Goal: Task Accomplishment & Management: Complete application form

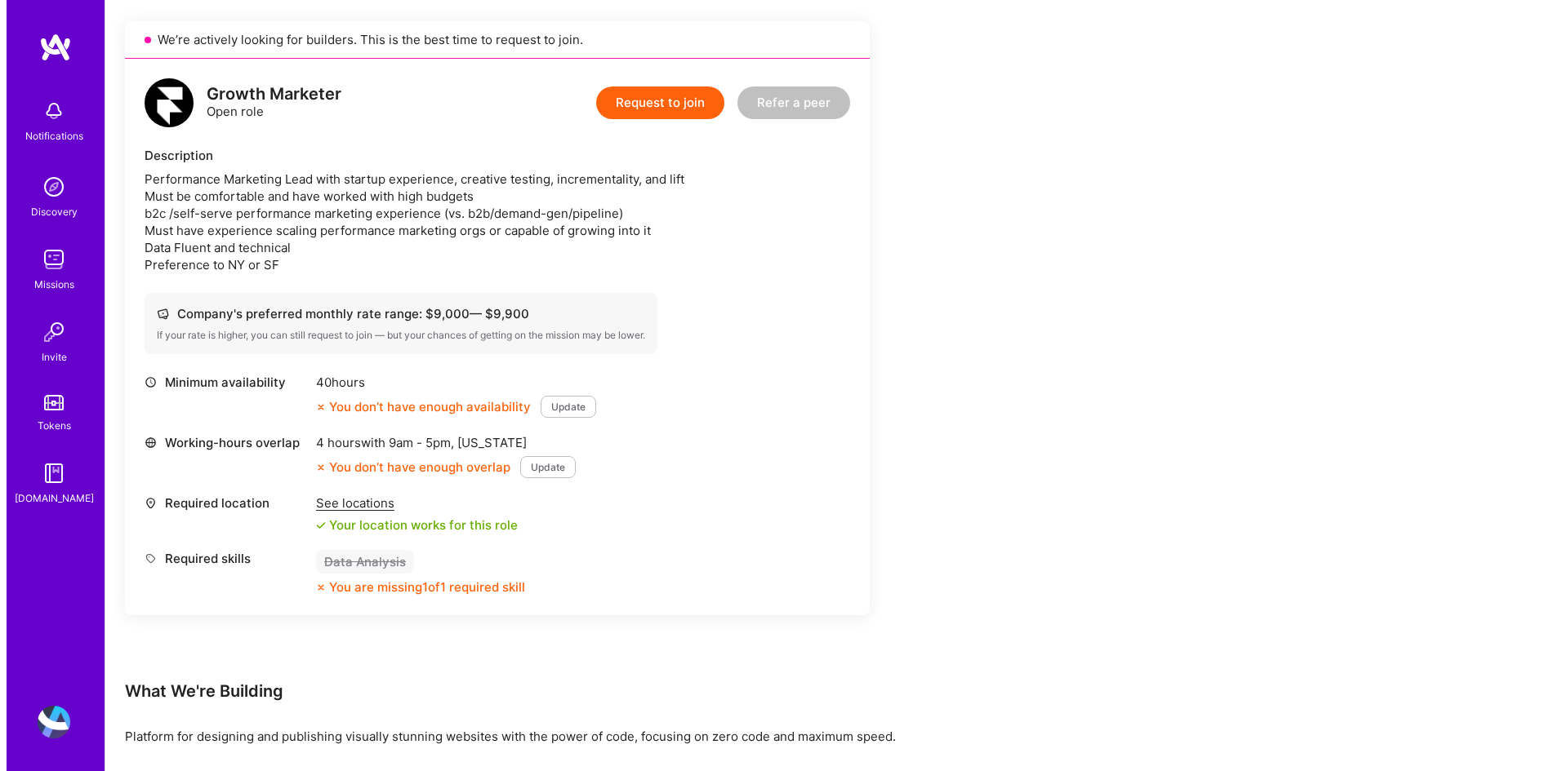
scroll to position [327, 0]
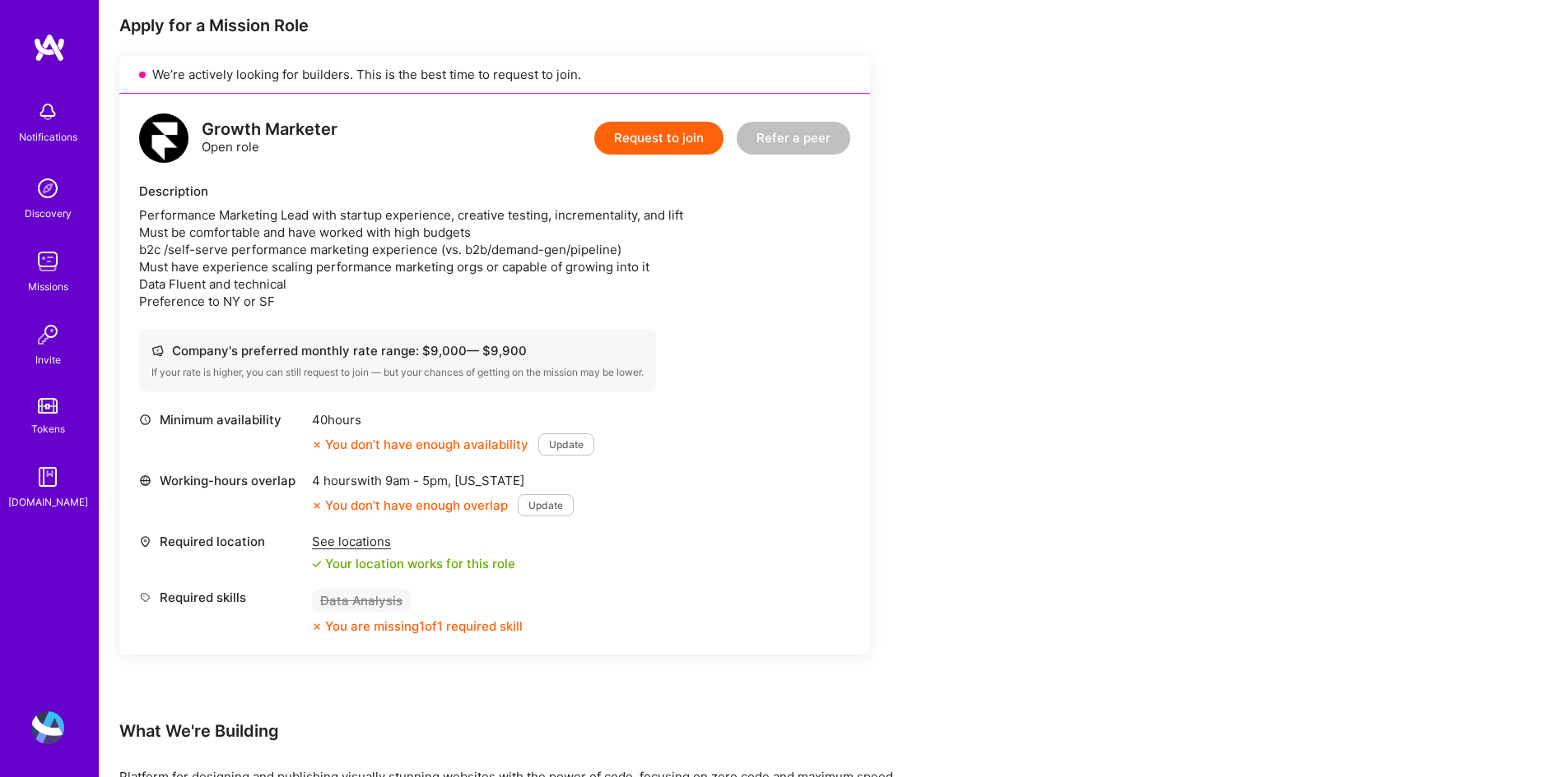
click at [646, 132] on button "Request to join" at bounding box center [659, 137] width 129 height 33
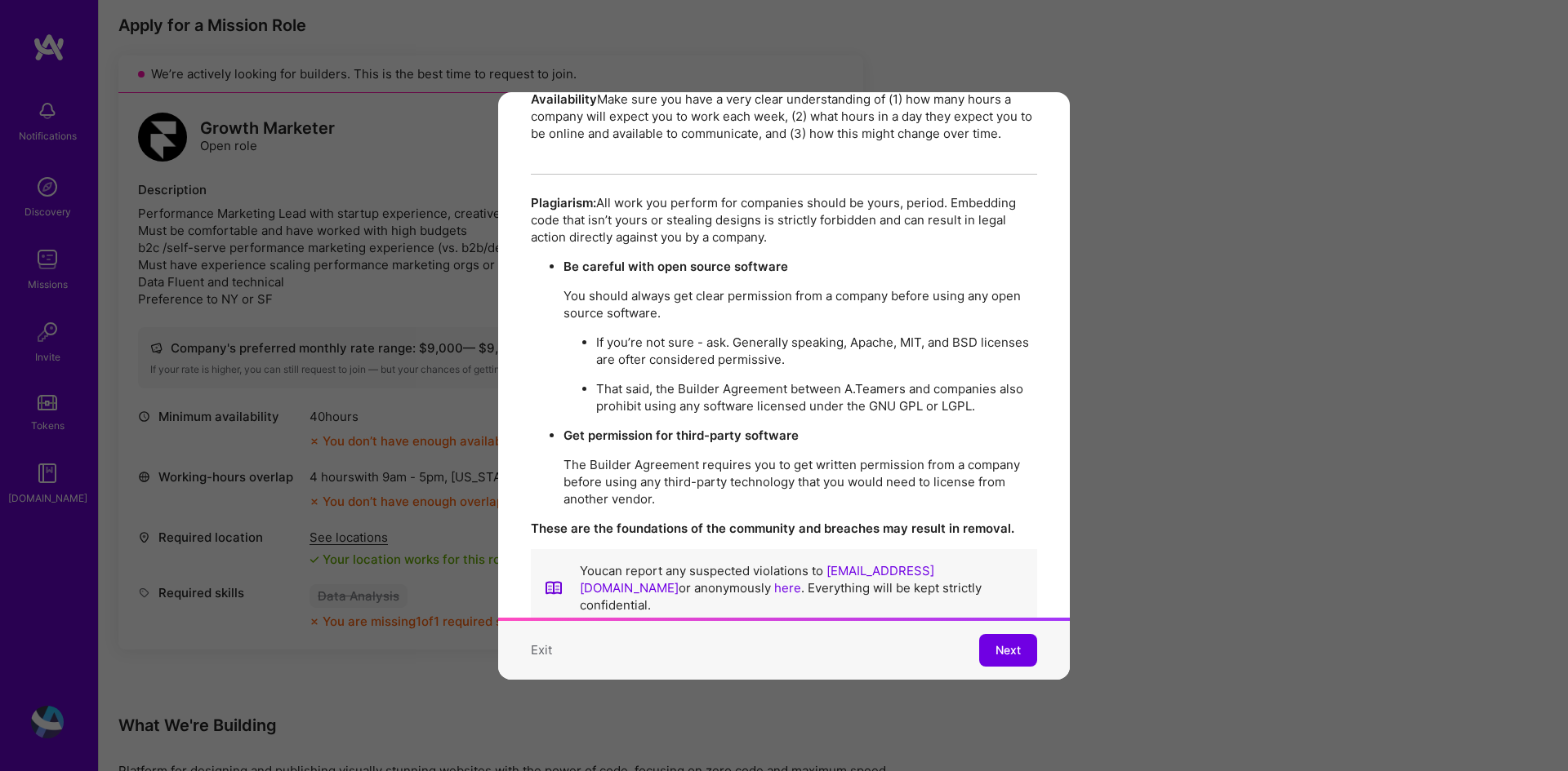
scroll to position [2811, 0]
click at [1001, 642] on span "Next" at bounding box center [1007, 650] width 25 height 17
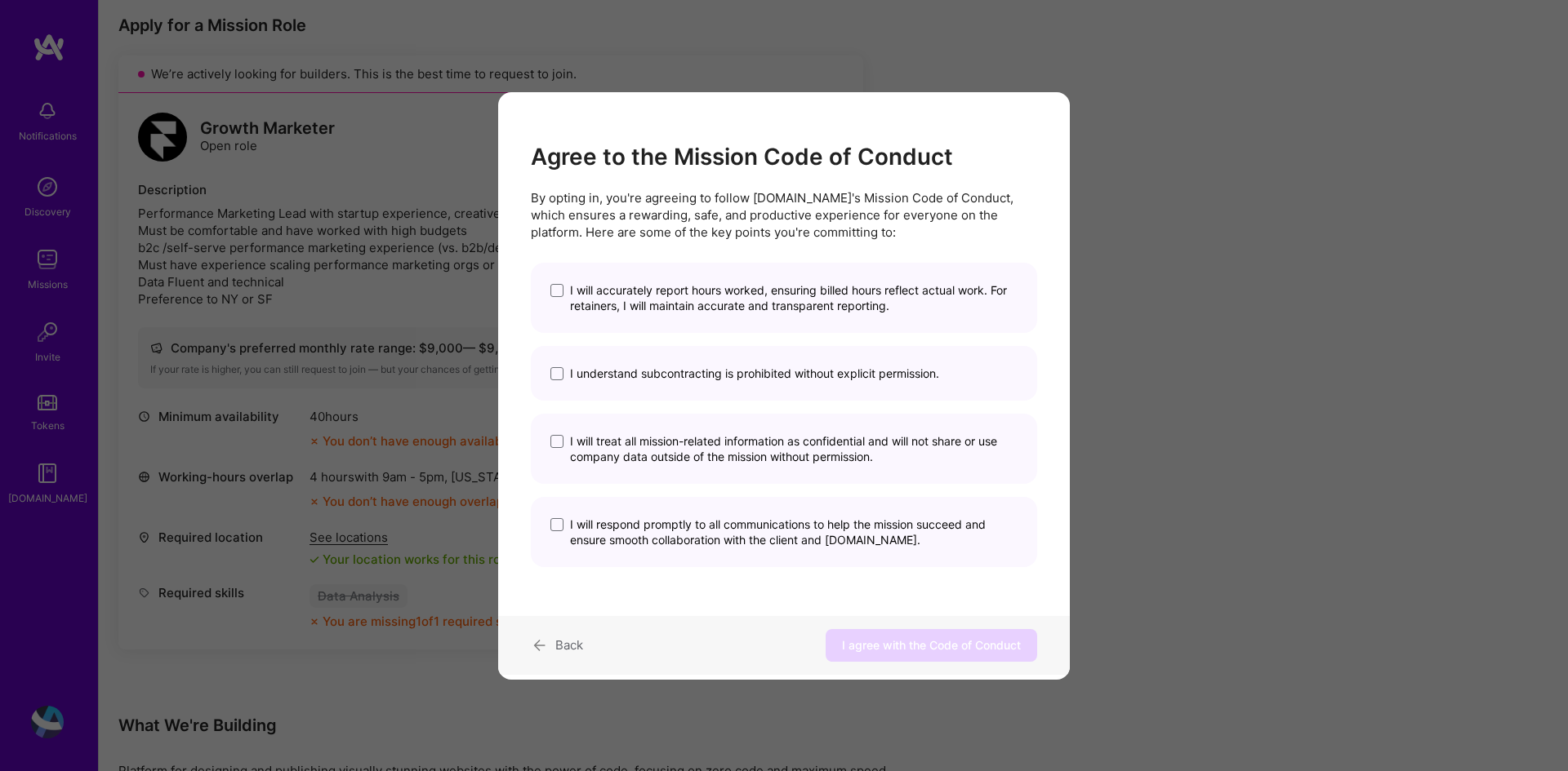
scroll to position [0, 0]
click at [748, 283] on span "I will accurately report hours worked, ensuring billed hours reflect actual wor…" at bounding box center [794, 297] width 447 height 31
click at [0, 0] on input "I will accurately report hours worked, ensuring billed hours reflect actual wor…" at bounding box center [0, 0] width 0 height 0
click at [741, 365] on div "I understand subcontracting is prohibited without explicit permission." at bounding box center [784, 373] width 506 height 55
click at [561, 371] on span "modal" at bounding box center [557, 374] width 13 height 13
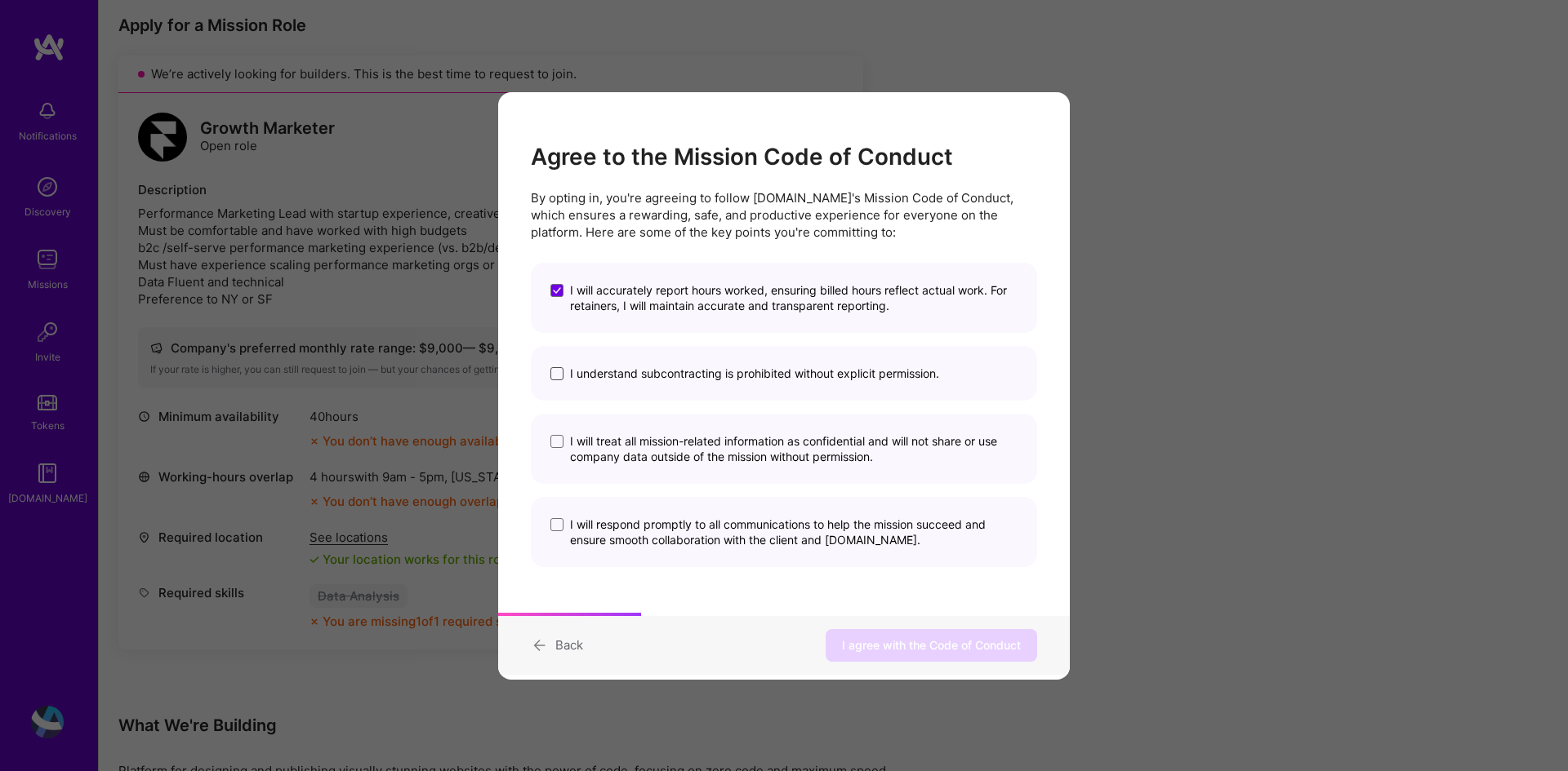
click at [0, 0] on input "I understand subcontracting is prohibited without explicit permission." at bounding box center [0, 0] width 0 height 0
click at [562, 438] on span "modal" at bounding box center [557, 442] width 13 height 13
click at [0, 0] on input "I will treat all mission-related information as confidential and will not share…" at bounding box center [0, 0] width 0 height 0
click at [559, 529] on span "modal" at bounding box center [557, 525] width 13 height 13
click at [0, 0] on input "I will respond promptly to all communications to help the mission succeed and e…" at bounding box center [0, 0] width 0 height 0
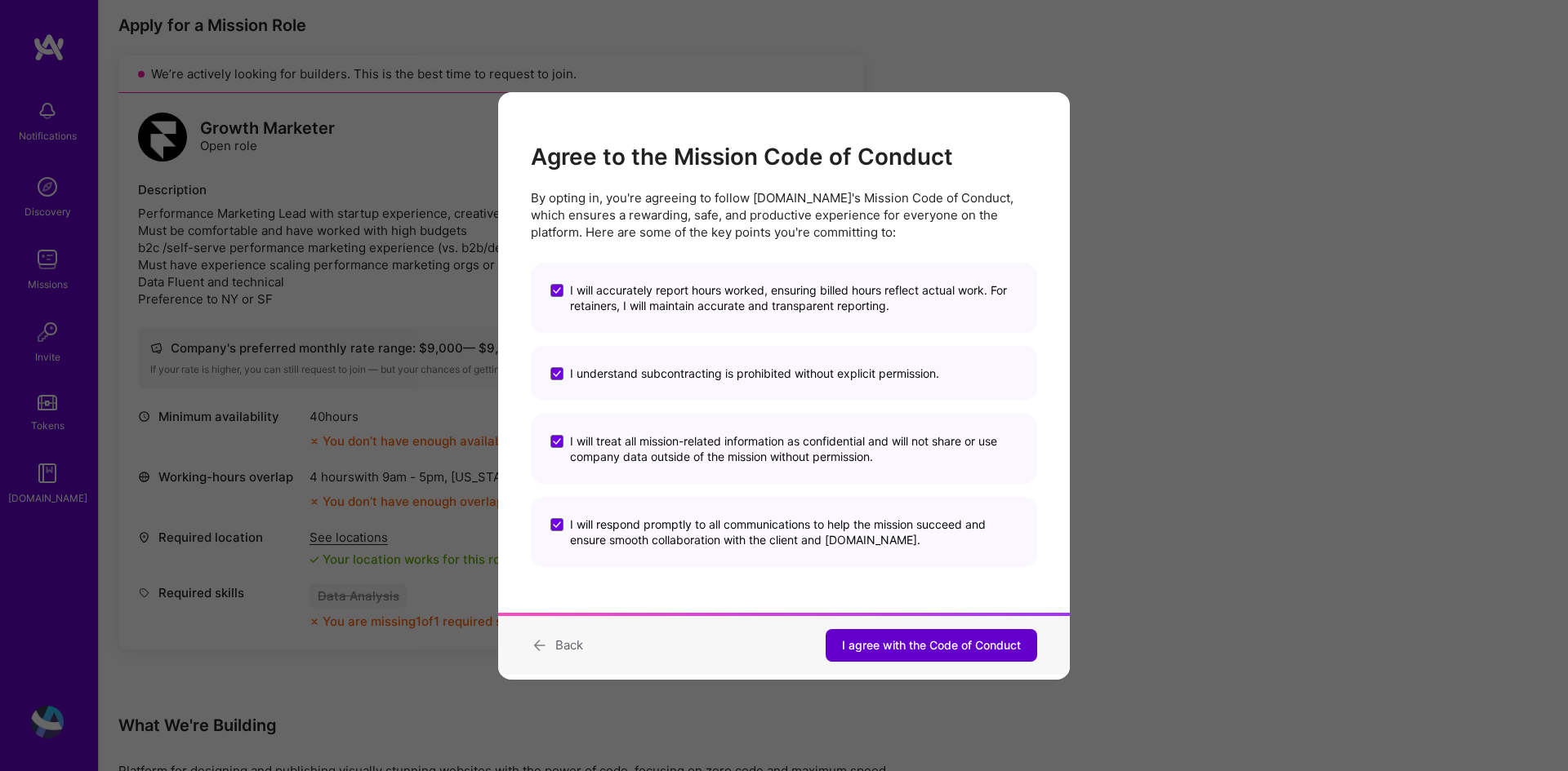
click at [909, 627] on div "Back I agree with the Code of Conduct" at bounding box center [784, 645] width 572 height 58
click at [913, 641] on span "I agree with the Code of Conduct" at bounding box center [931, 646] width 179 height 17
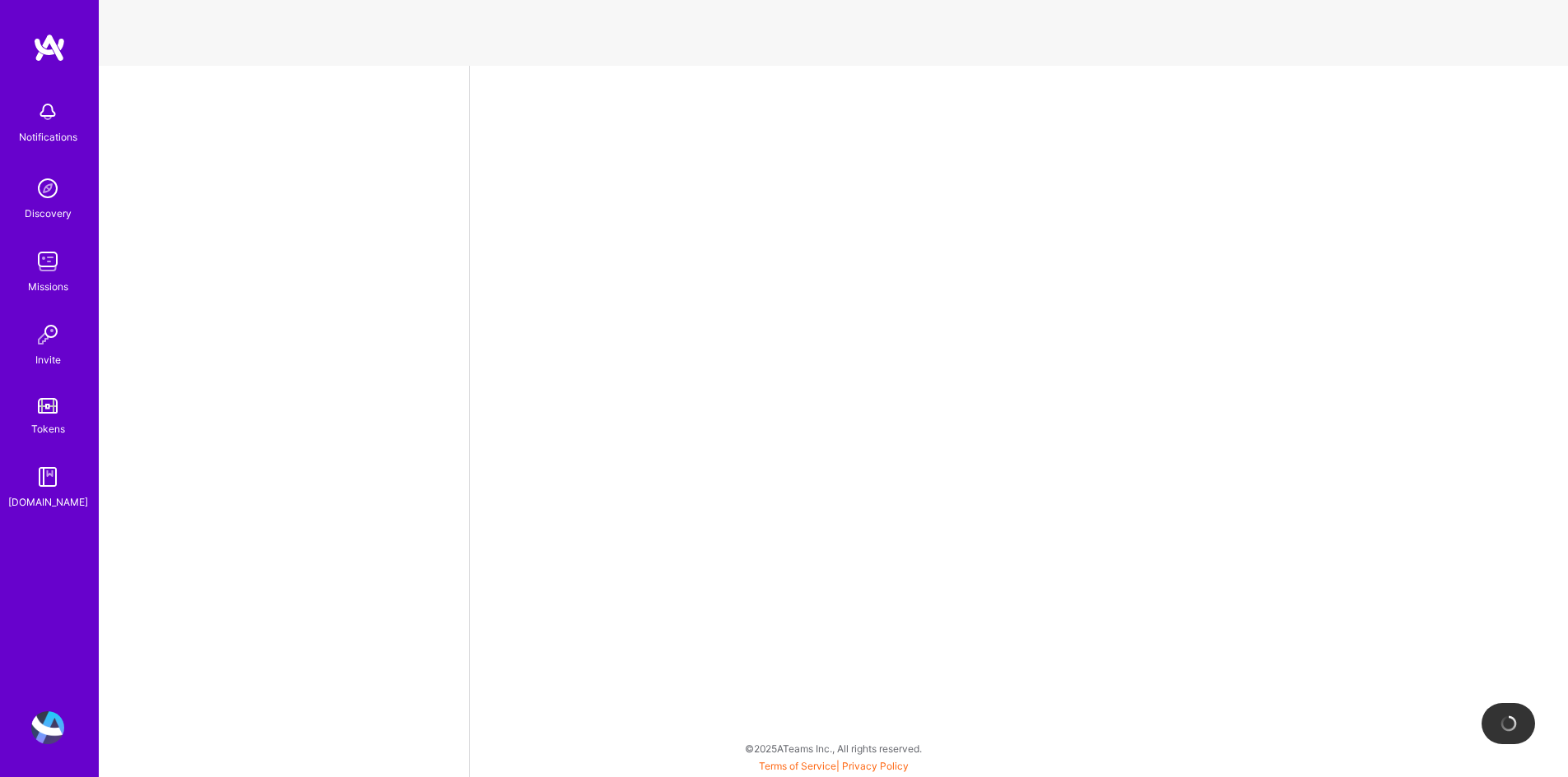
select select "US"
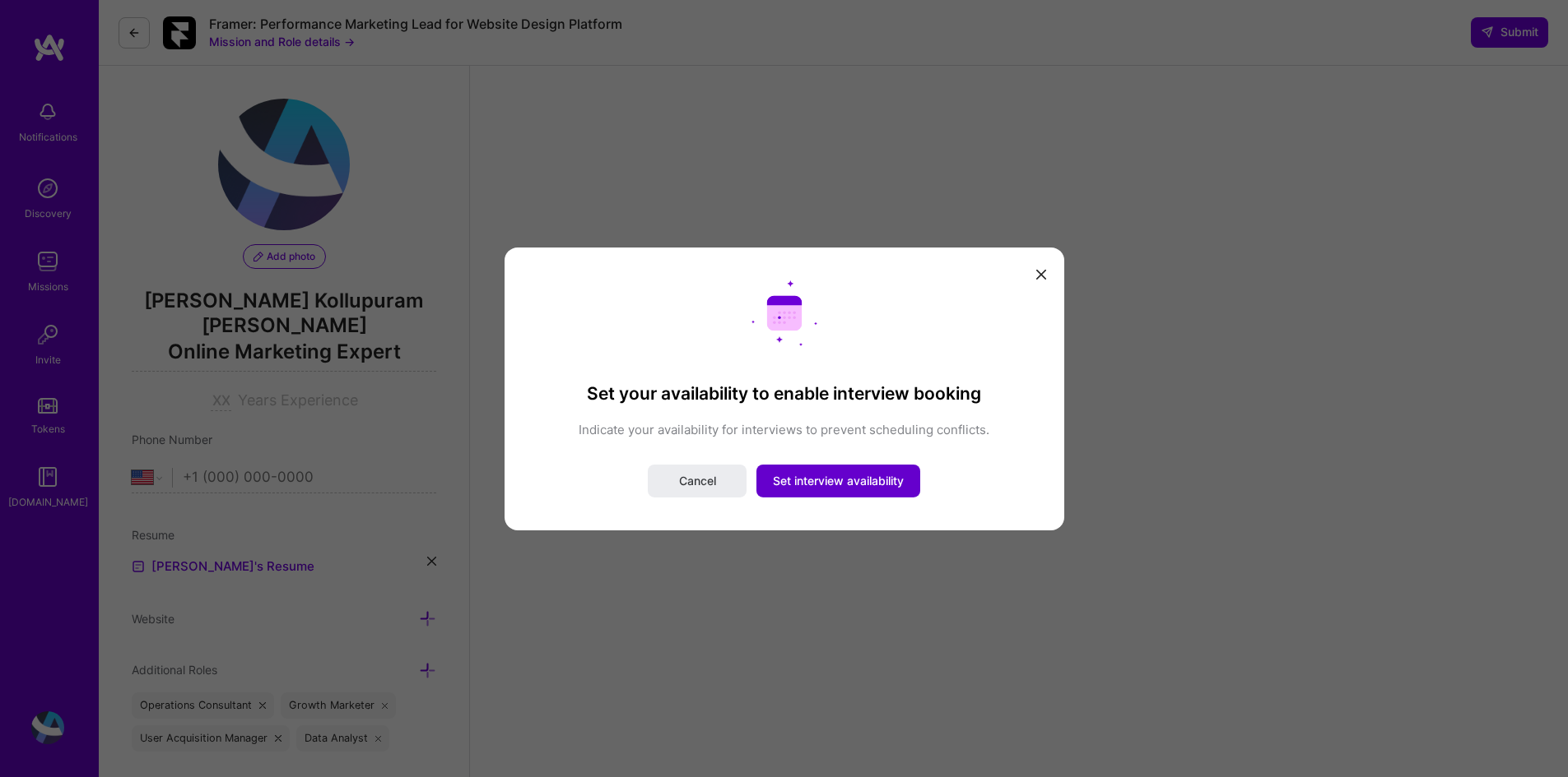
click at [819, 481] on span "Set interview availability" at bounding box center [838, 482] width 131 height 17
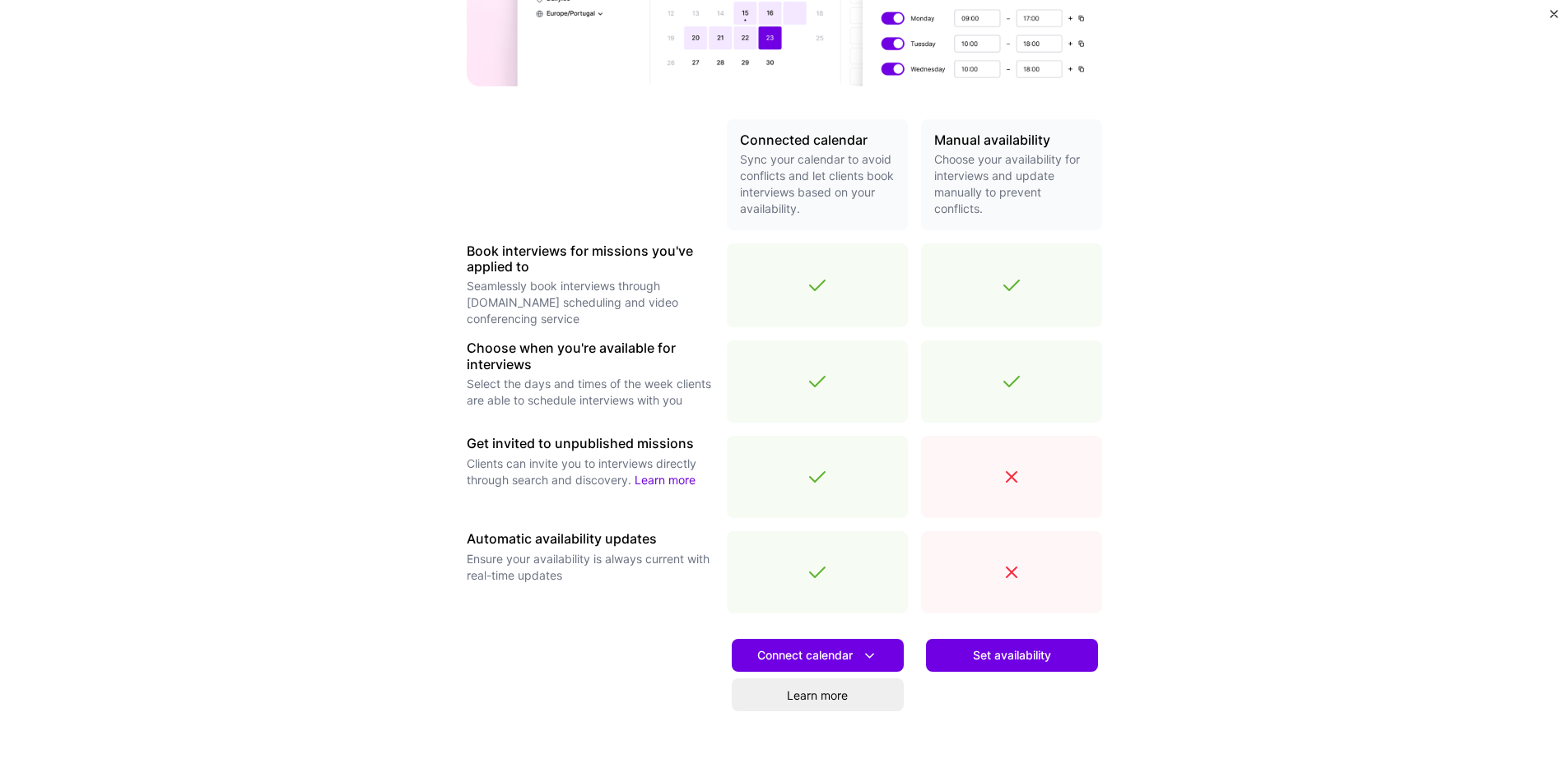
scroll to position [375, 0]
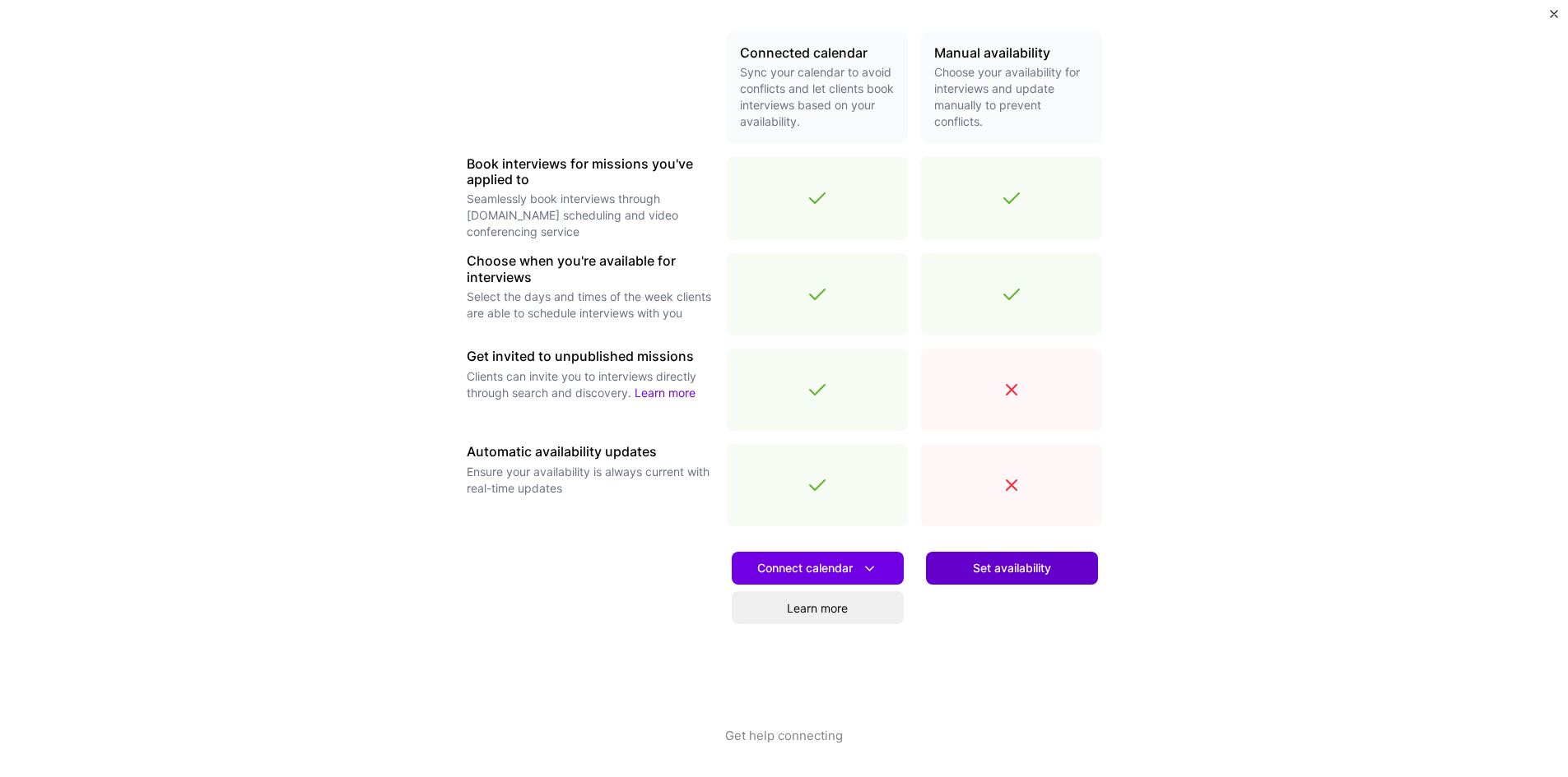
click at [1012, 570] on span "Set availability" at bounding box center [1012, 568] width 79 height 17
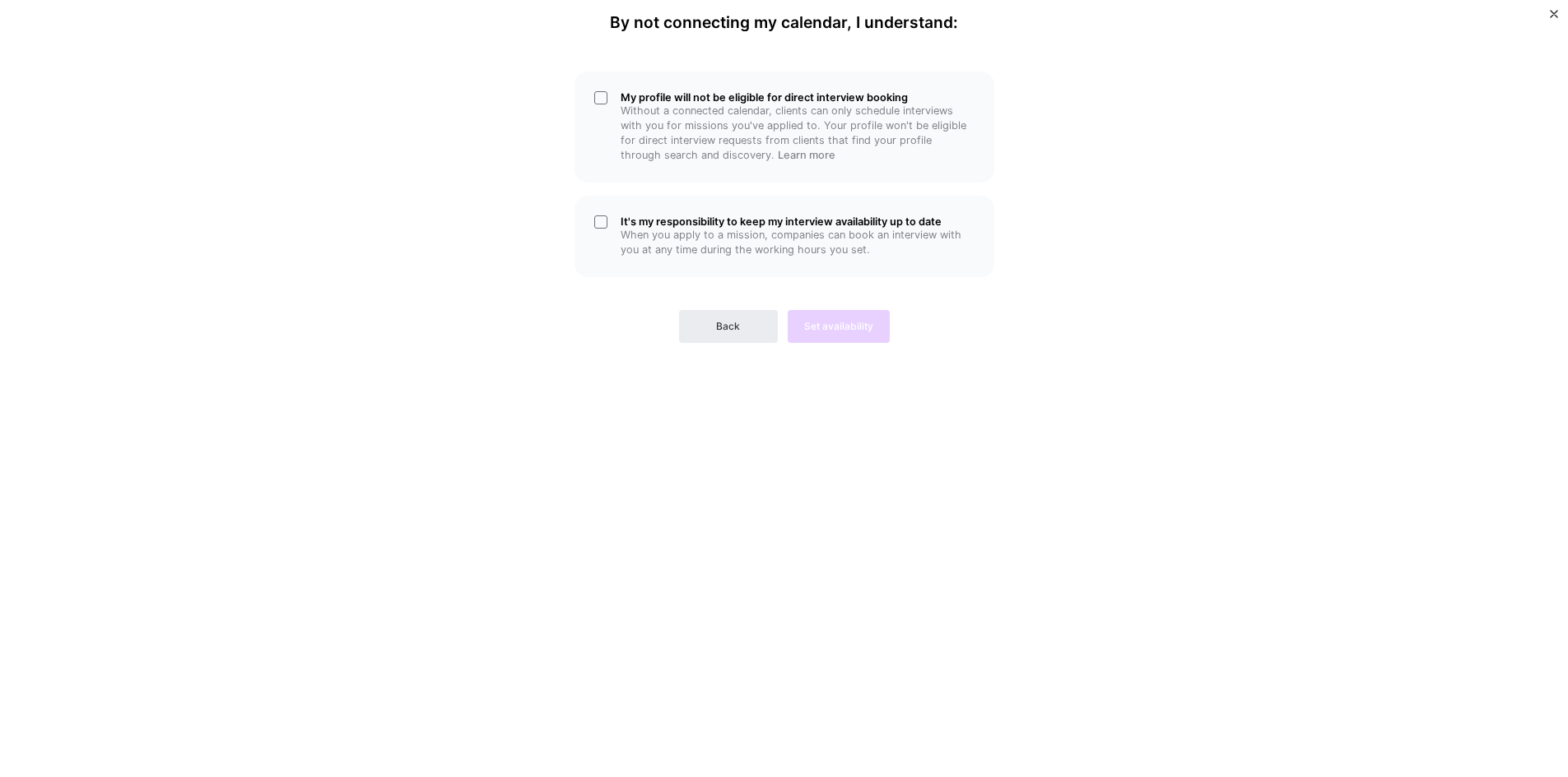
scroll to position [0, 0]
click at [661, 105] on p "Without a connected calendar, clients can only schedule interviews with you for…" at bounding box center [797, 133] width 354 height 59
click at [667, 224] on h5 "It's my responsibility to keep my interview availability up to date" at bounding box center [797, 221] width 354 height 12
click at [845, 324] on span "Set availability" at bounding box center [838, 326] width 69 height 15
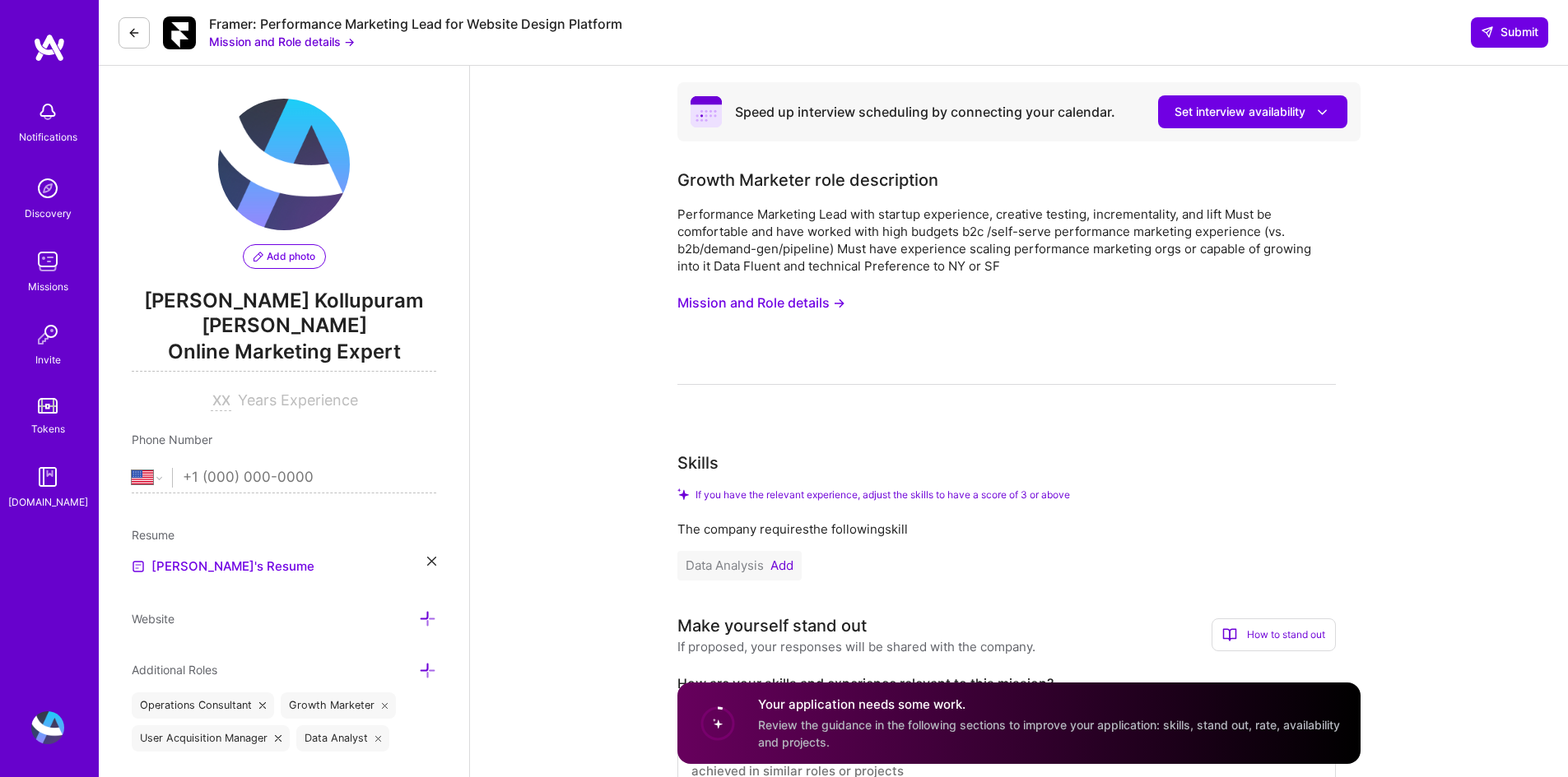
click at [1296, 114] on span "Set interview availability" at bounding box center [1252, 112] width 156 height 17
click at [263, 42] on button "Mission and Role details →" at bounding box center [282, 41] width 146 height 17
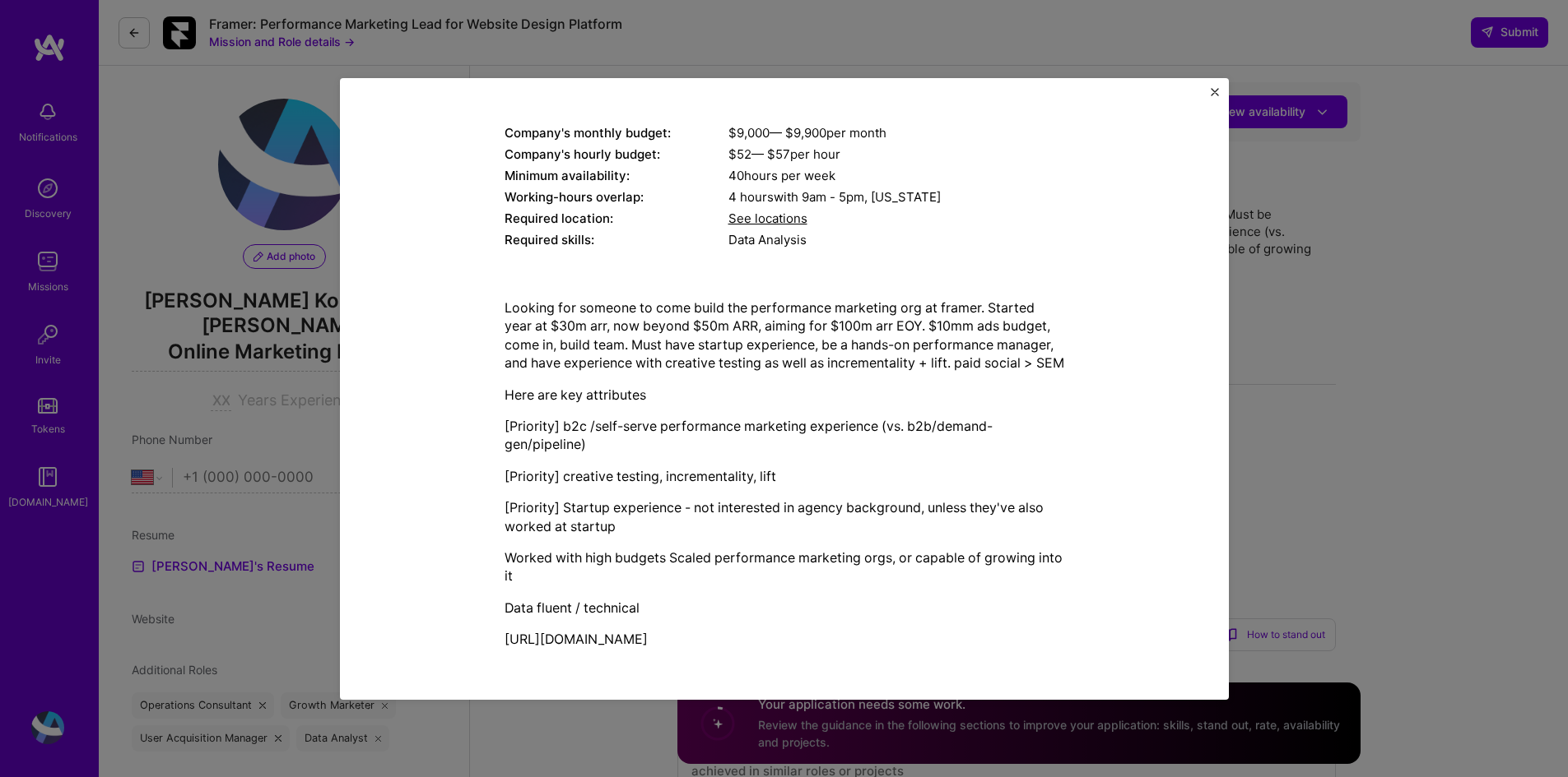
scroll to position [218, 0]
click at [766, 210] on span "See locations" at bounding box center [768, 218] width 79 height 16
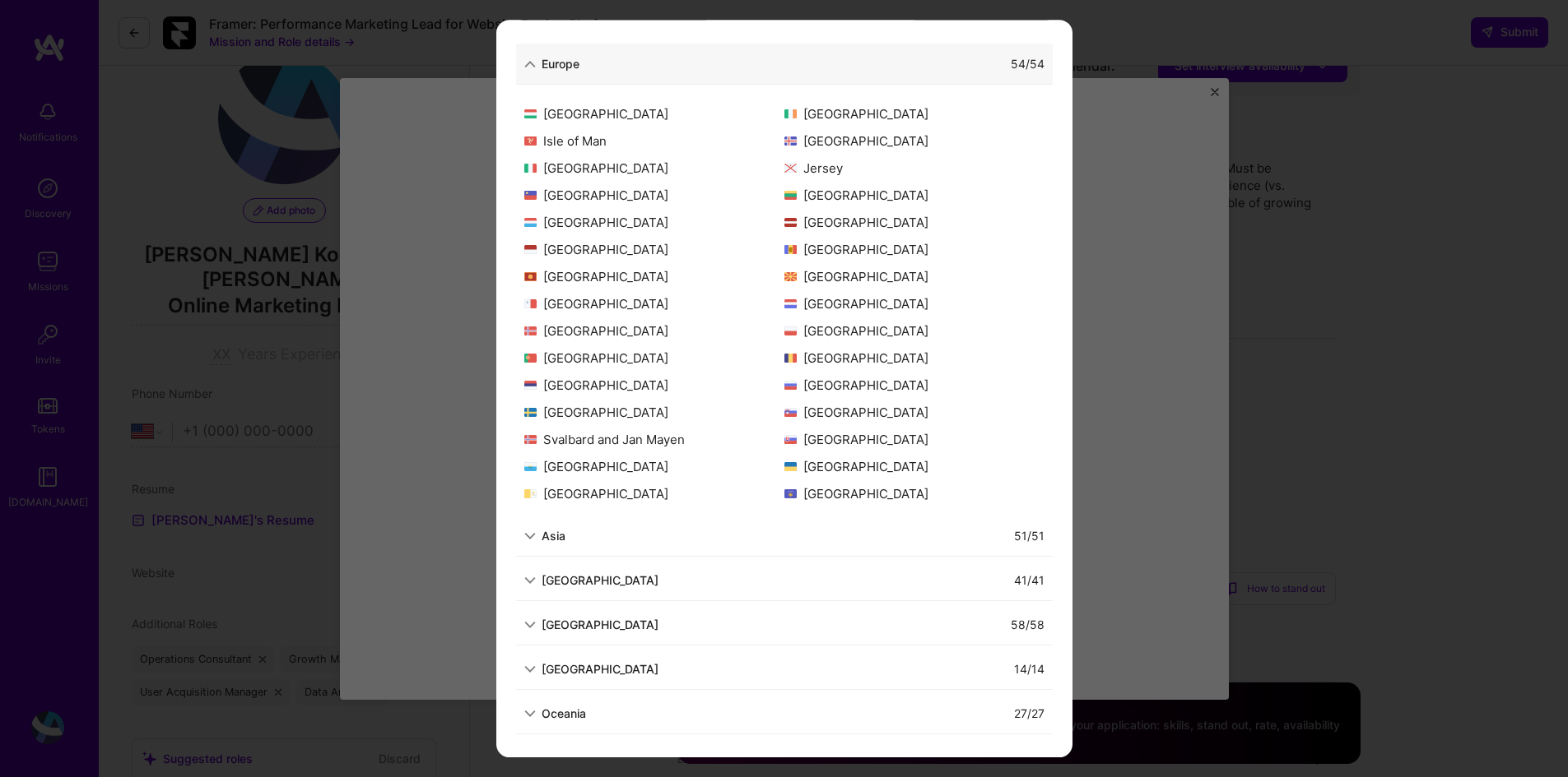
scroll to position [82, 0]
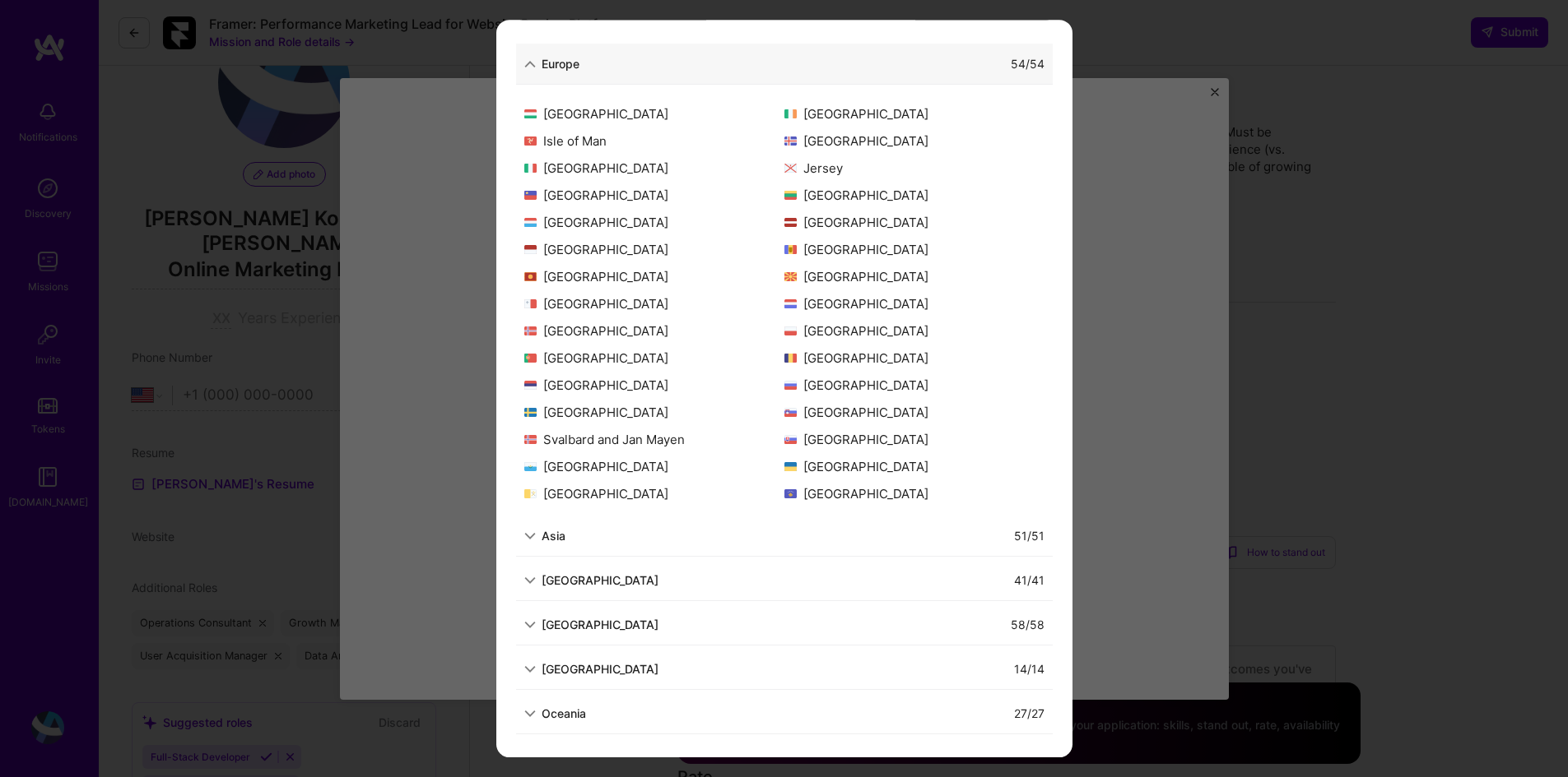
drag, startPoint x: 1073, startPoint y: 50, endPoint x: 1131, endPoint y: 72, distance: 62.0
click at [1073, 50] on div "Allowed Locations The locations that client marked as required will show up her…" at bounding box center [784, 388] width 1568 height 777
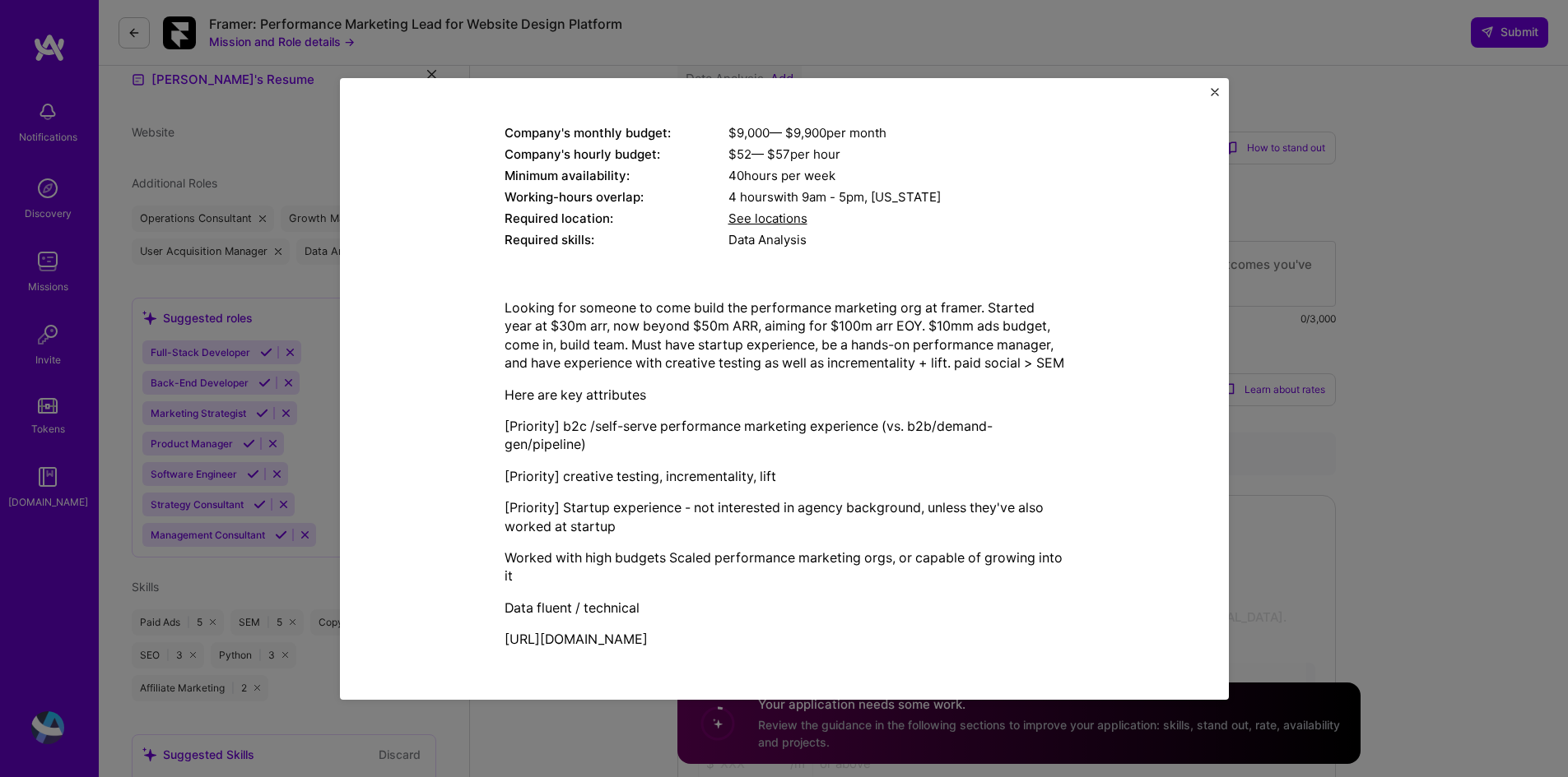
scroll to position [494, 0]
click at [369, 46] on div "Mission Description and Role Details Growth Marketer role description Performan…" at bounding box center [784, 388] width 1568 height 777
